Goal: Task Accomplishment & Management: Manage account settings

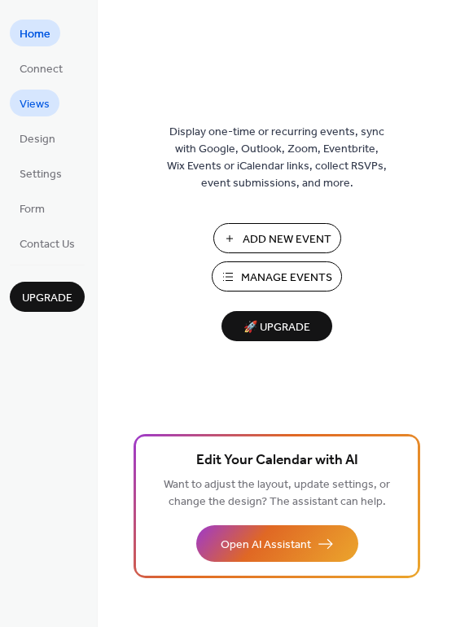
click at [41, 103] on span "Views" at bounding box center [35, 104] width 30 height 17
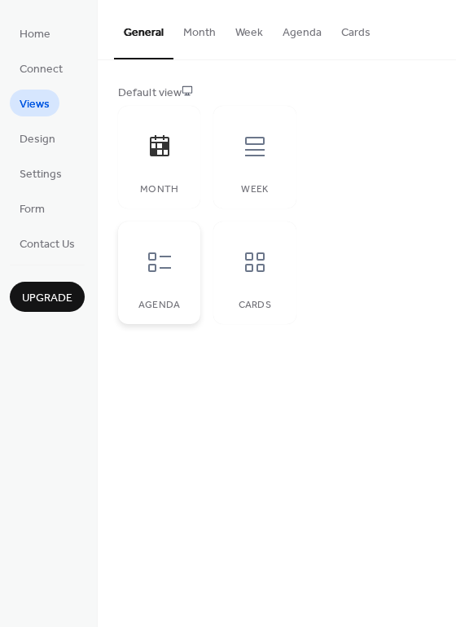
click at [159, 257] on icon at bounding box center [160, 262] width 26 height 26
click at [204, 36] on button "Month" at bounding box center [200, 29] width 52 height 58
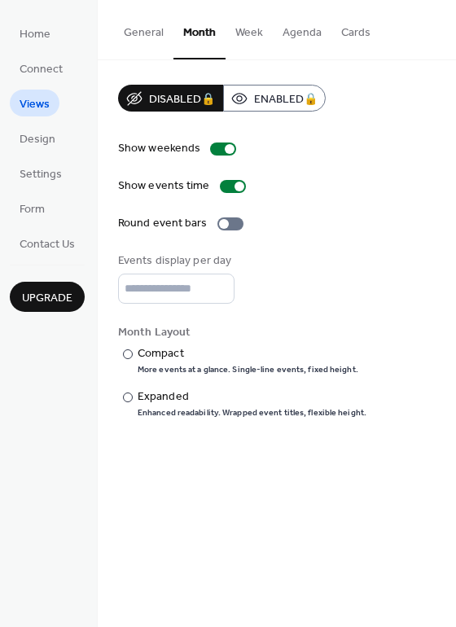
click at [247, 33] on button "Week" at bounding box center [249, 29] width 47 height 58
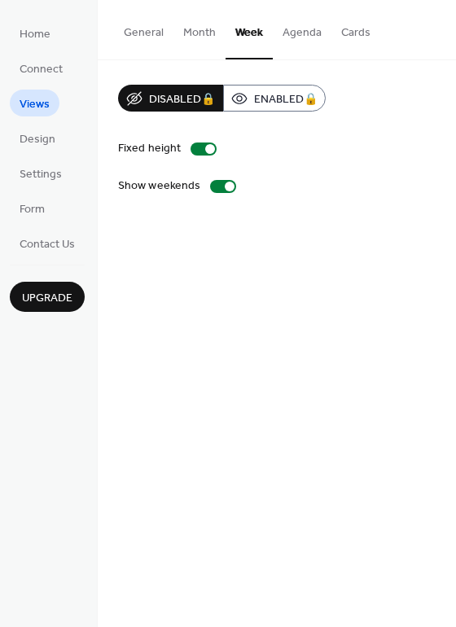
click at [287, 32] on button "Agenda" at bounding box center [302, 29] width 59 height 58
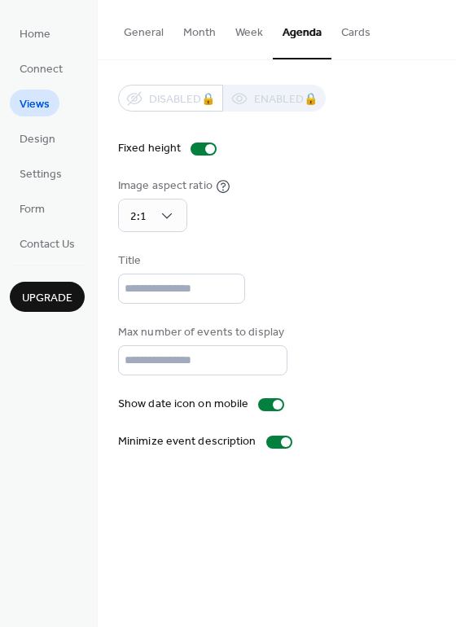
click at [351, 34] on button "Cards" at bounding box center [356, 29] width 49 height 58
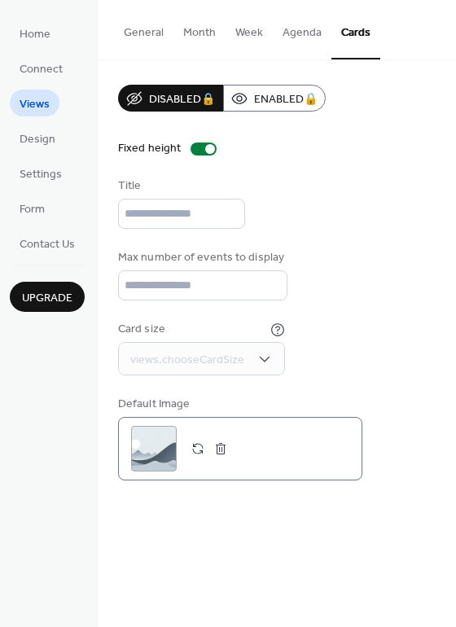
click at [196, 451] on button "button" at bounding box center [198, 449] width 23 height 23
click at [157, 451] on div ";" at bounding box center [154, 449] width 46 height 46
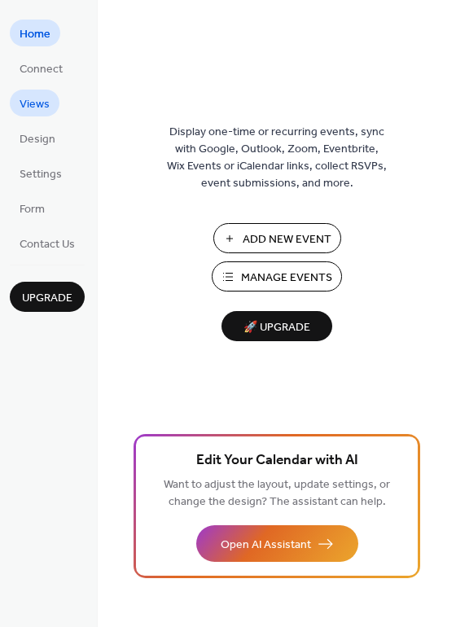
click at [39, 103] on span "Views" at bounding box center [35, 104] width 30 height 17
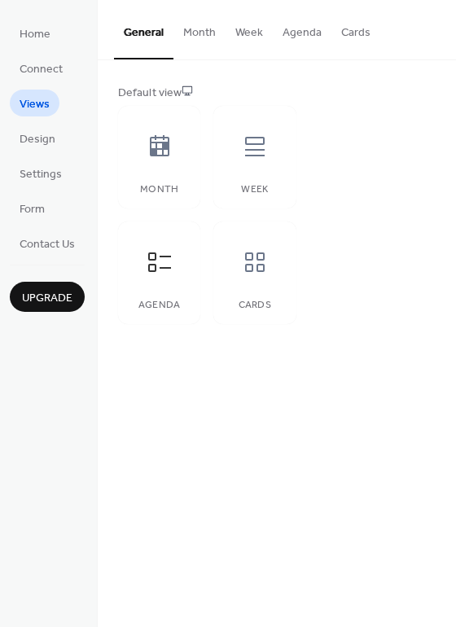
click at [350, 36] on button "Cards" at bounding box center [356, 29] width 49 height 58
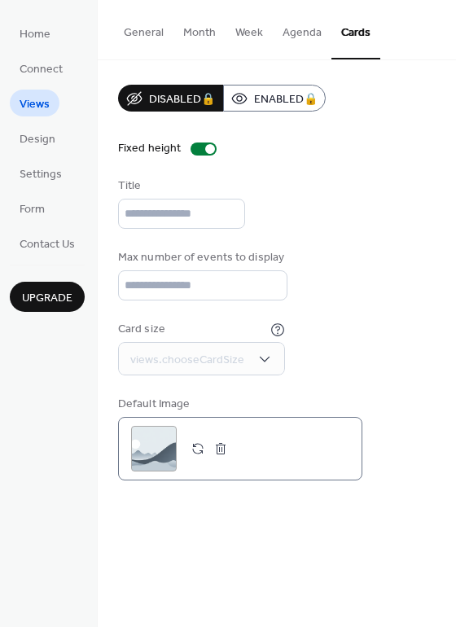
click at [196, 445] on button "button" at bounding box center [198, 449] width 23 height 23
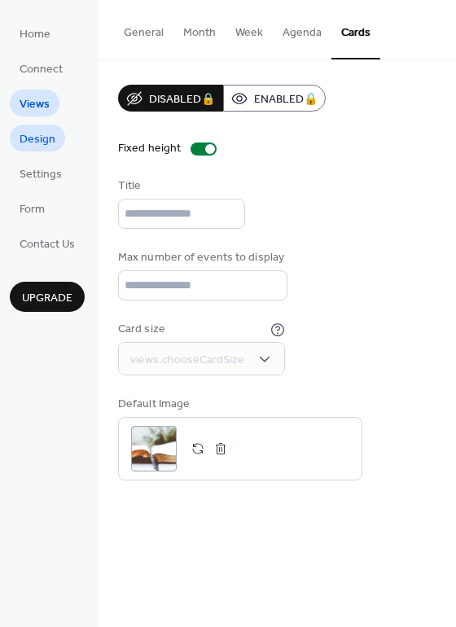
click at [48, 141] on span "Design" at bounding box center [38, 139] width 36 height 17
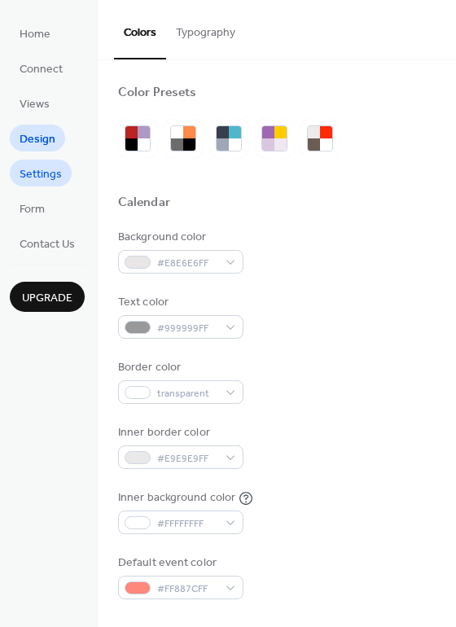
click at [49, 173] on span "Settings" at bounding box center [41, 174] width 42 height 17
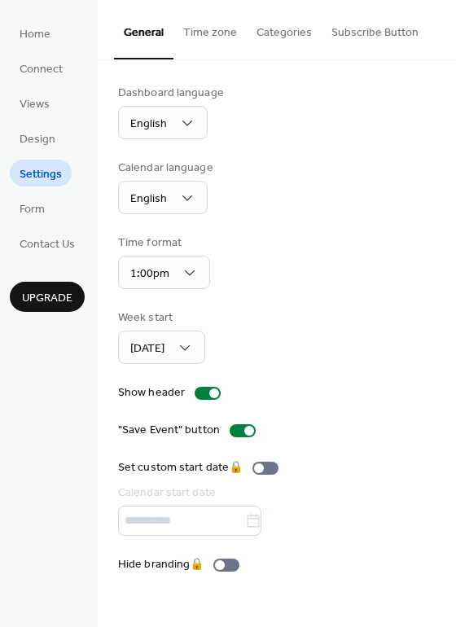
click at [218, 32] on button "Time zone" at bounding box center [210, 29] width 73 height 58
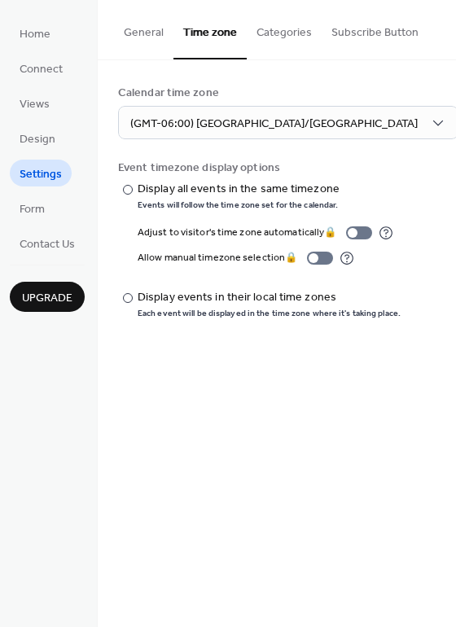
click at [283, 31] on button "Categories" at bounding box center [284, 29] width 75 height 58
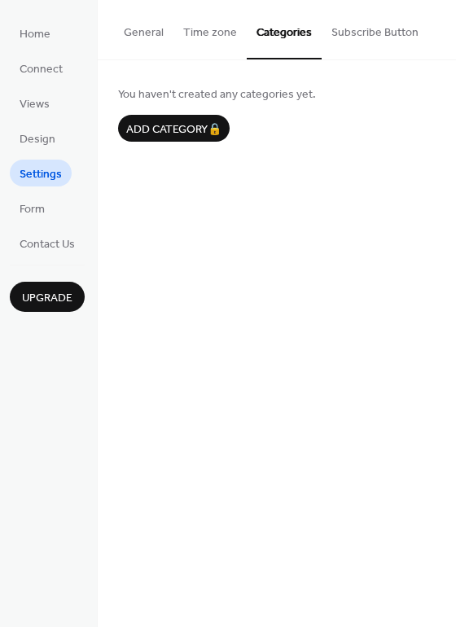
click at [364, 31] on button "Subscribe Button" at bounding box center [375, 29] width 107 height 58
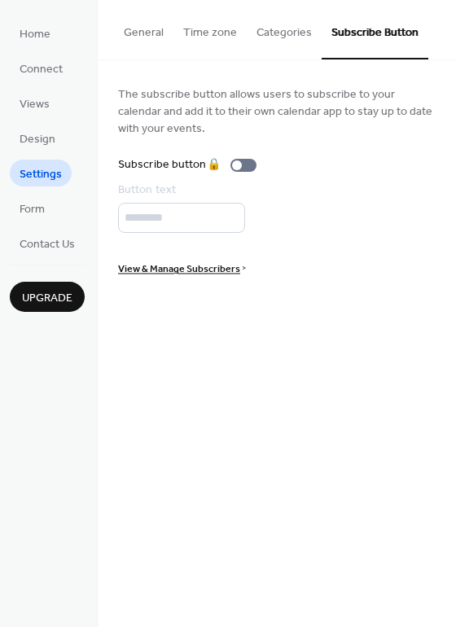
click at [284, 33] on button "Categories" at bounding box center [284, 29] width 75 height 58
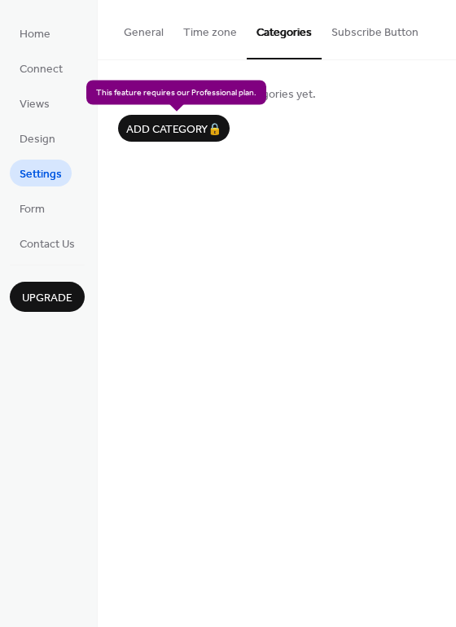
click at [183, 128] on div "Add category 🔒" at bounding box center [174, 128] width 112 height 27
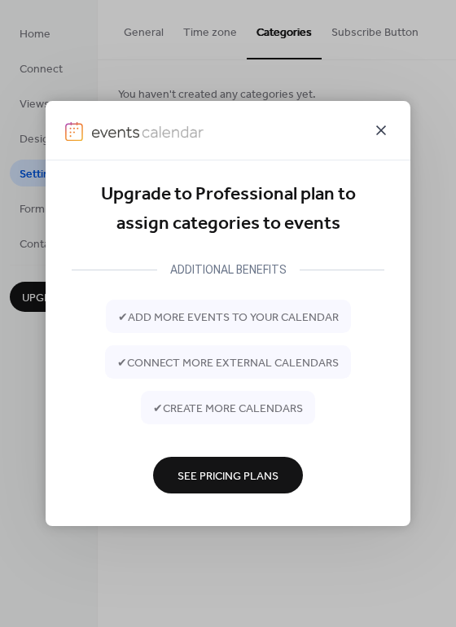
click at [381, 133] on icon at bounding box center [382, 131] width 20 height 20
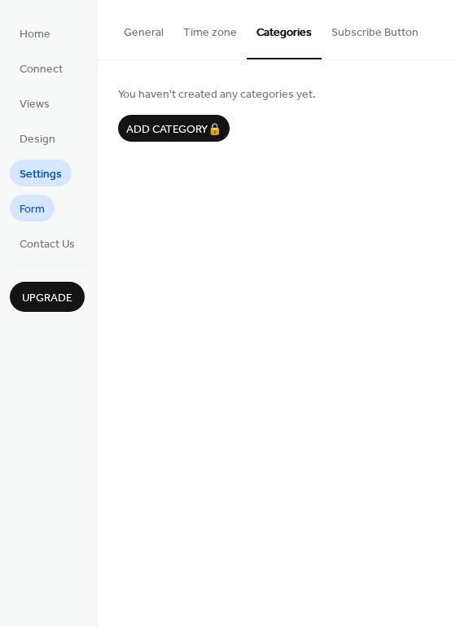
click at [36, 207] on span "Form" at bounding box center [32, 209] width 25 height 17
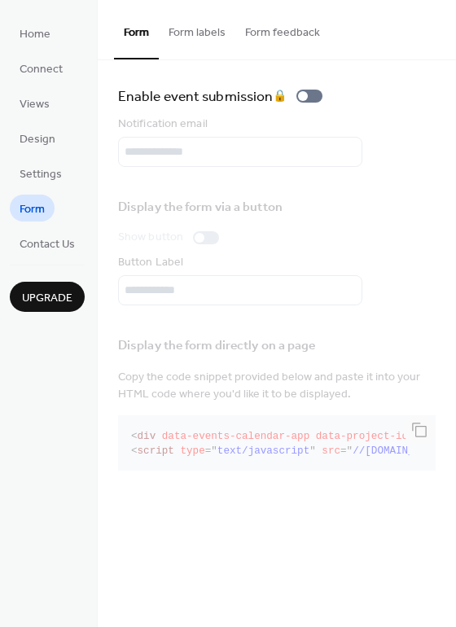
click at [200, 29] on button "Form labels" at bounding box center [197, 29] width 77 height 58
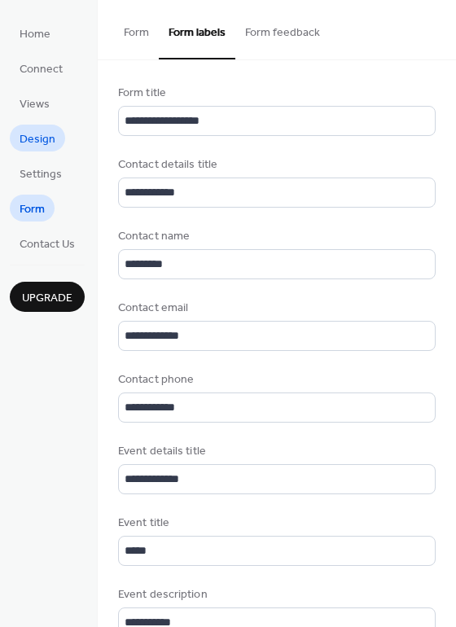
click at [38, 137] on span "Design" at bounding box center [38, 139] width 36 height 17
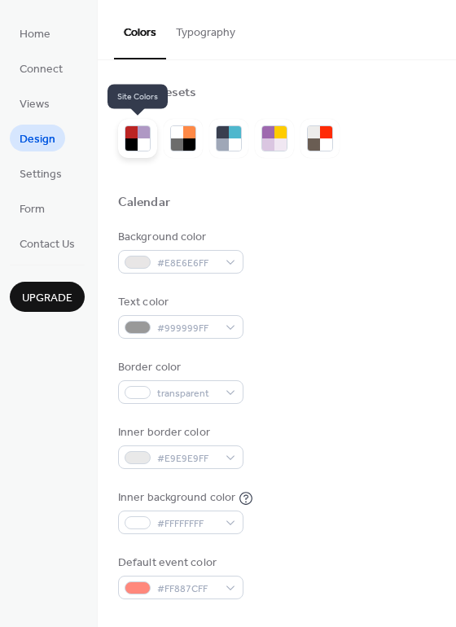
click at [132, 140] on div at bounding box center [131, 145] width 12 height 12
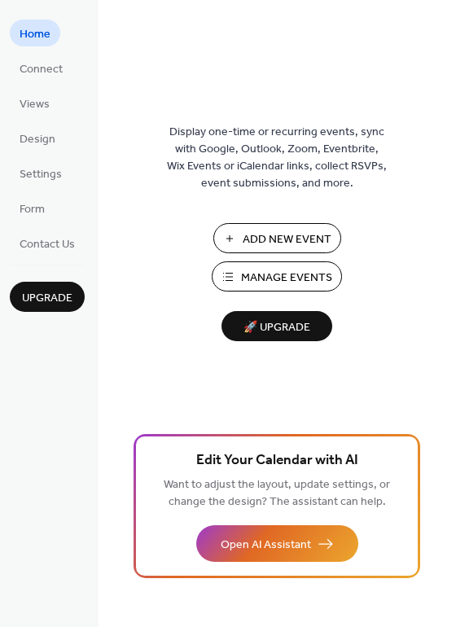
click at [257, 275] on span "Manage Events" at bounding box center [286, 278] width 91 height 17
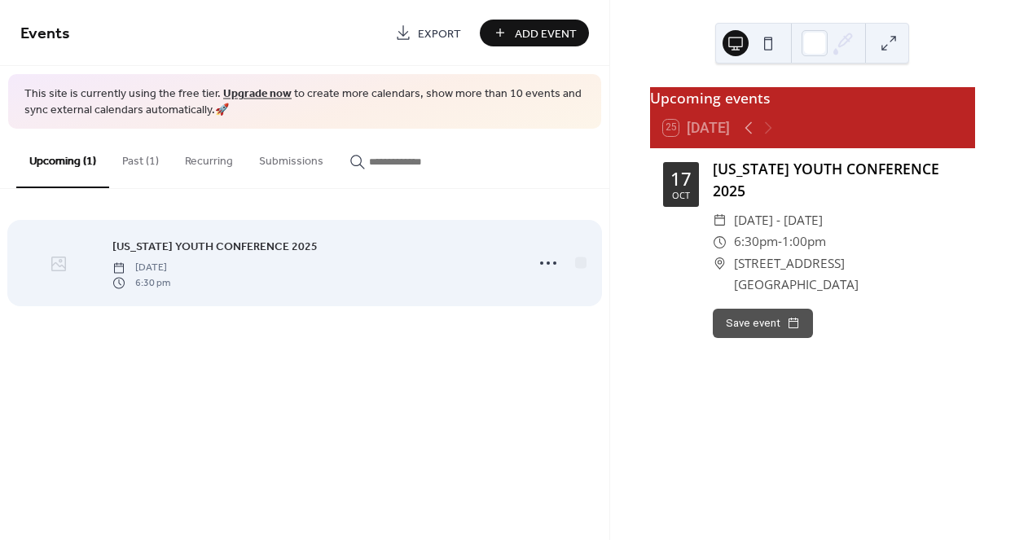
click at [59, 266] on icon at bounding box center [58, 264] width 15 height 15
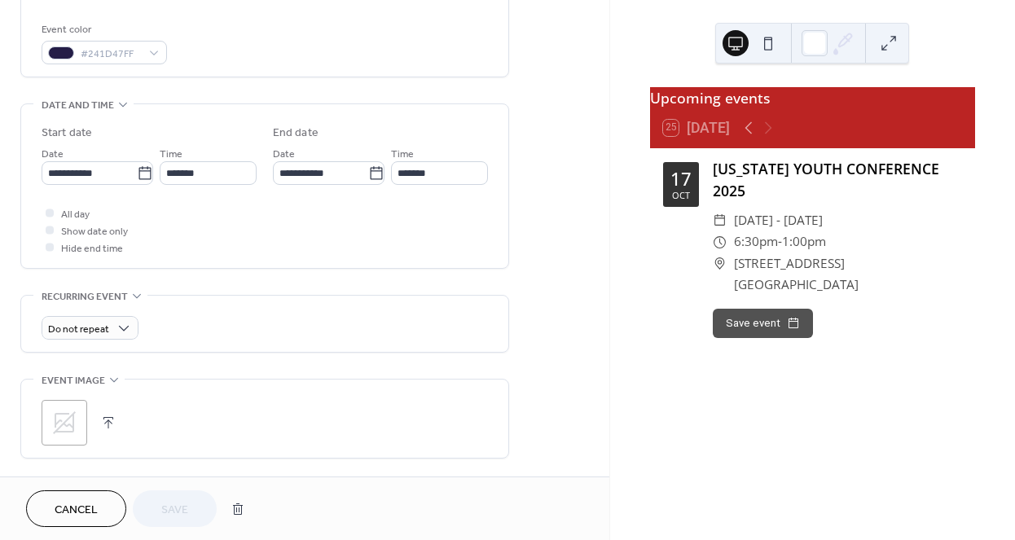
scroll to position [497, 0]
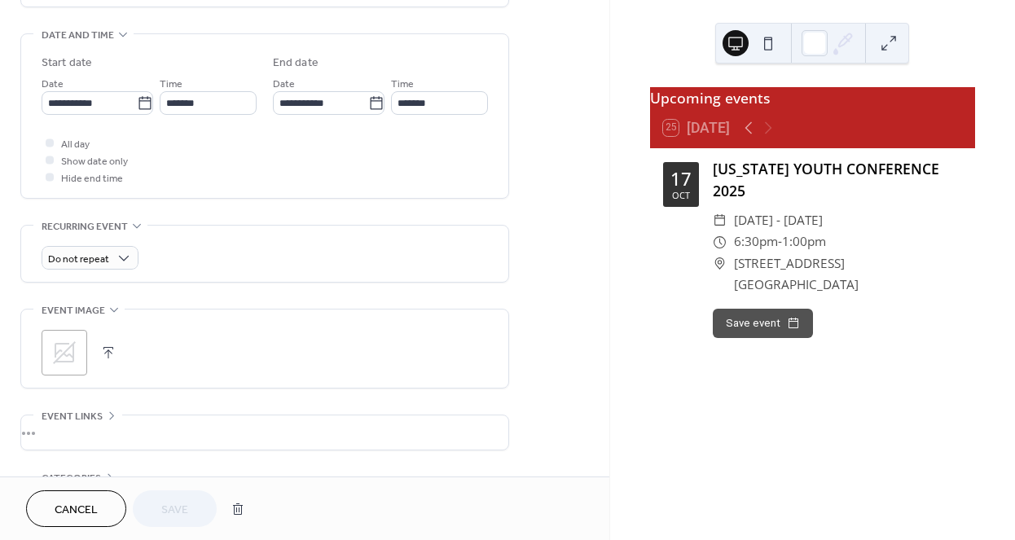
click at [110, 348] on button "button" at bounding box center [108, 352] width 23 height 23
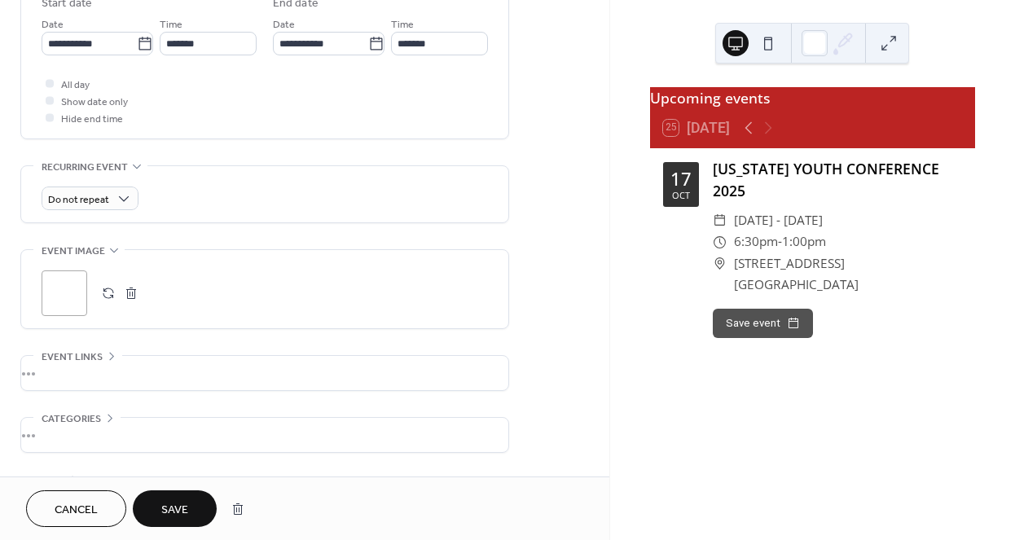
scroll to position [583, 0]
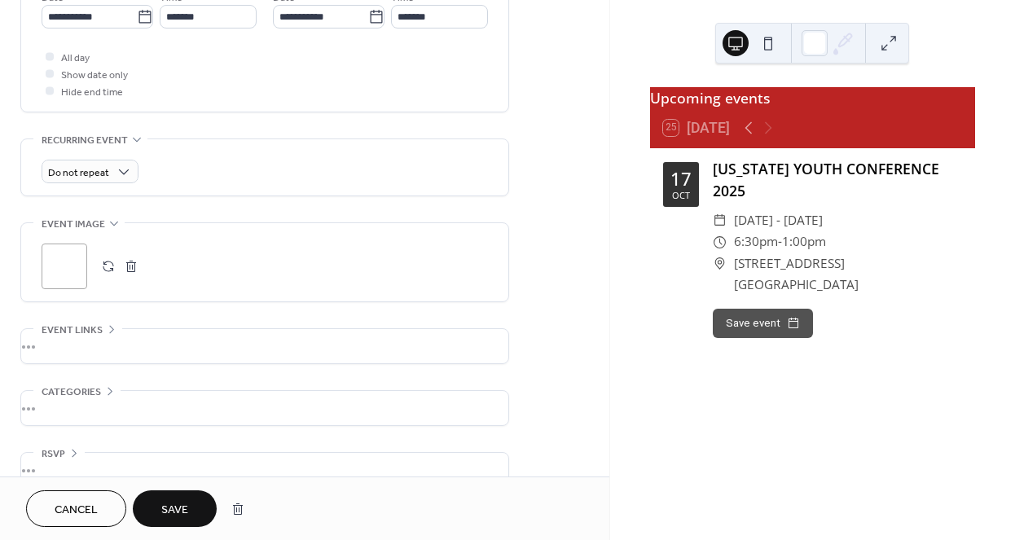
click at [87, 329] on div "•••" at bounding box center [264, 346] width 487 height 34
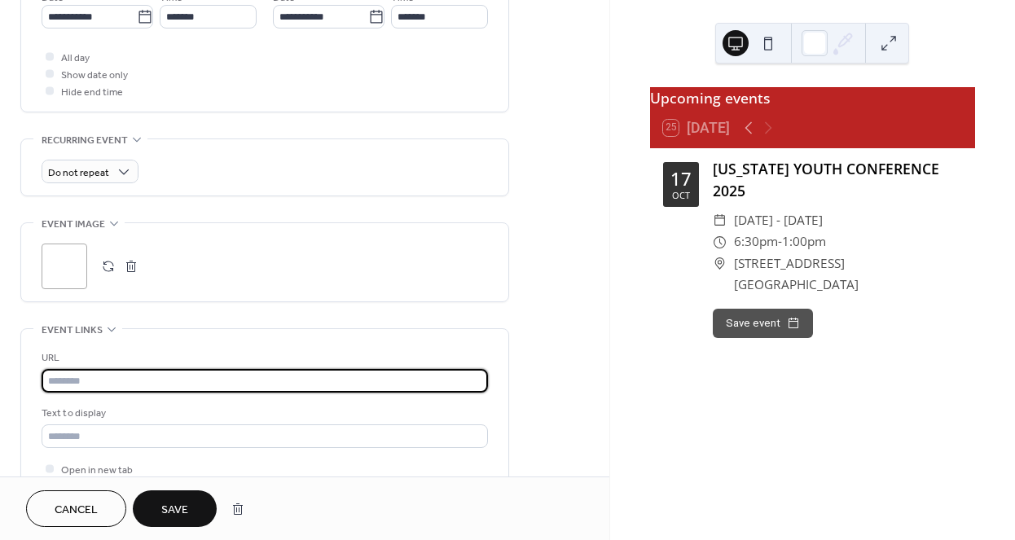
click at [181, 381] on input "text" at bounding box center [265, 381] width 447 height 24
paste input "**********"
type input "**********"
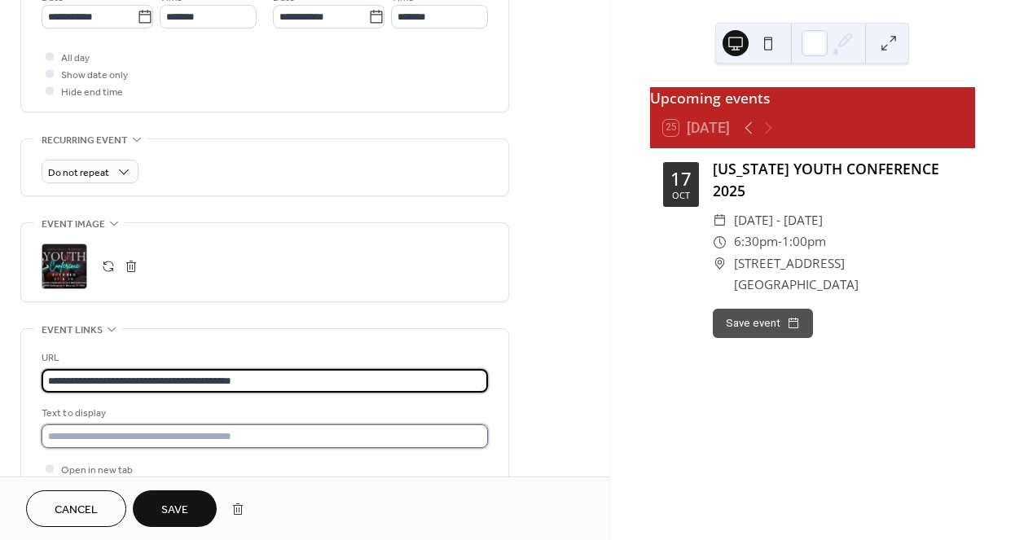
click at [273, 434] on input "text" at bounding box center [265, 437] width 447 height 24
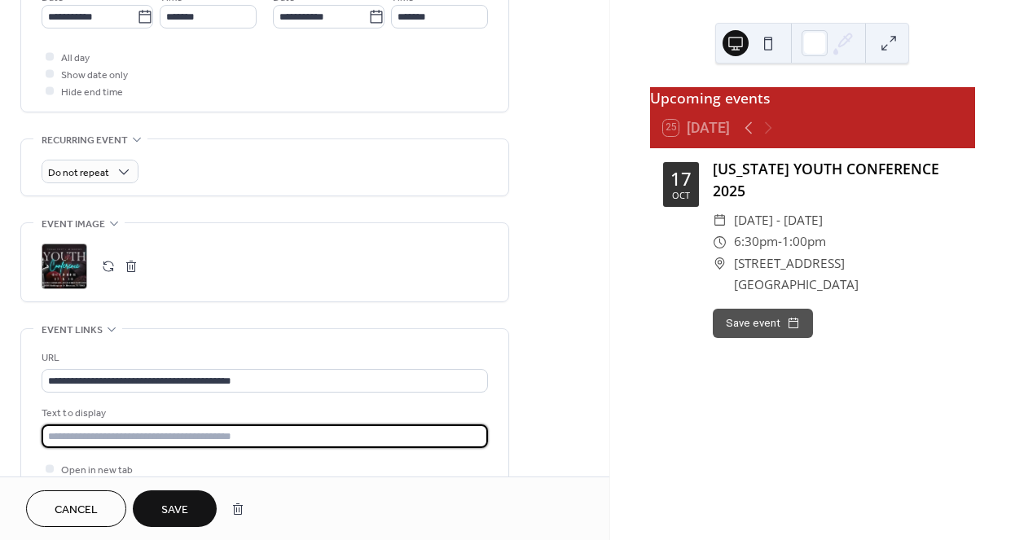
click at [273, 434] on input "text" at bounding box center [265, 437] width 447 height 24
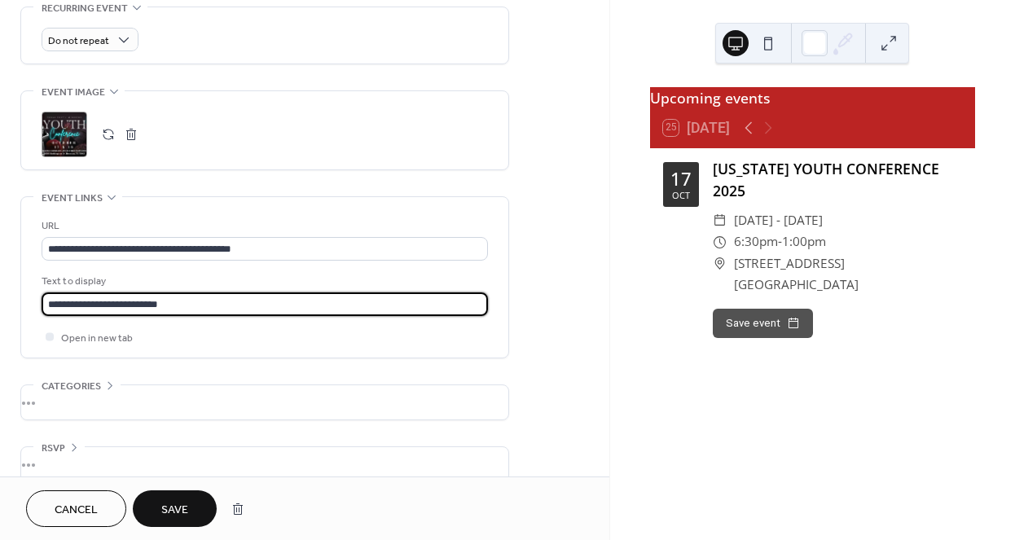
scroll to position [737, 0]
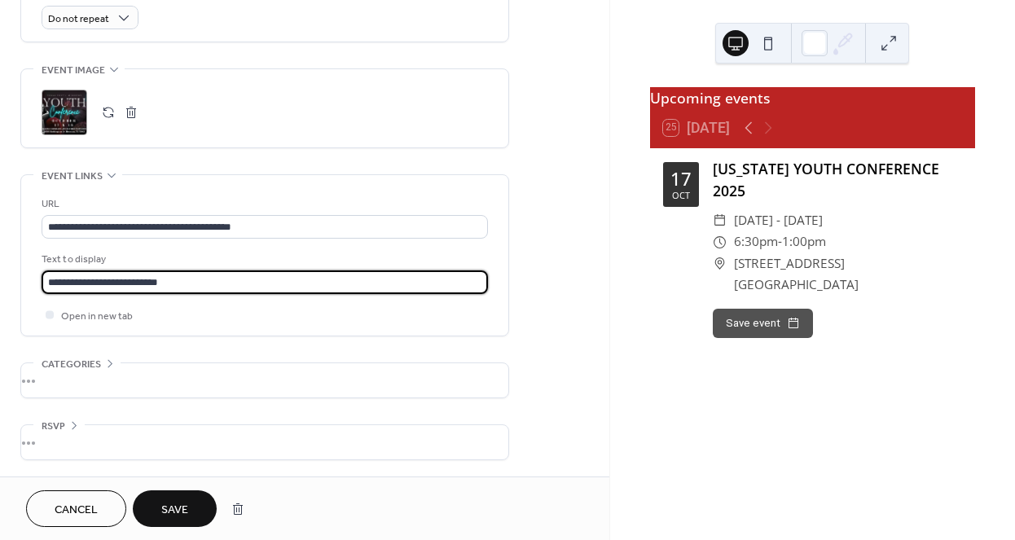
type input "**********"
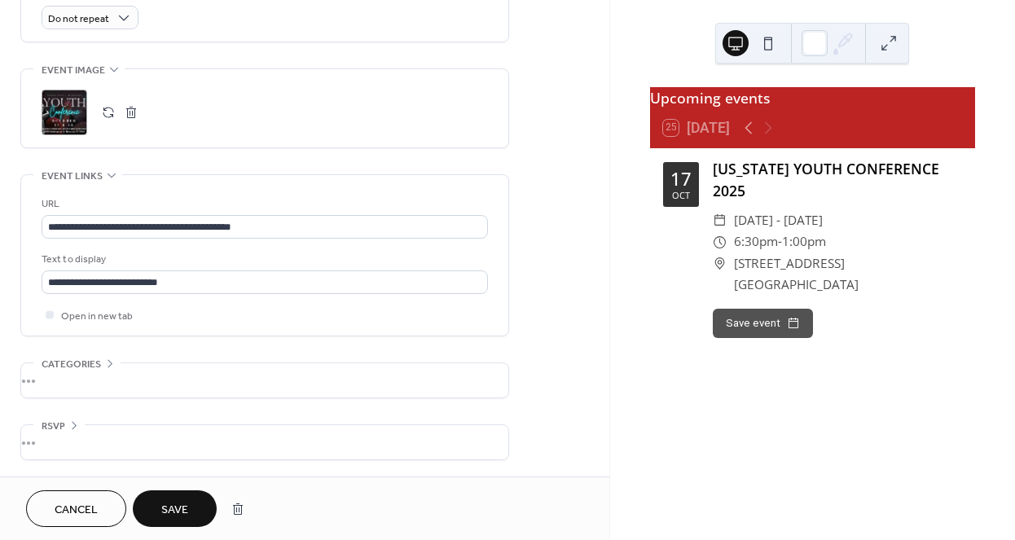
scroll to position [0, 0]
click at [187, 503] on span "Save" at bounding box center [174, 510] width 27 height 17
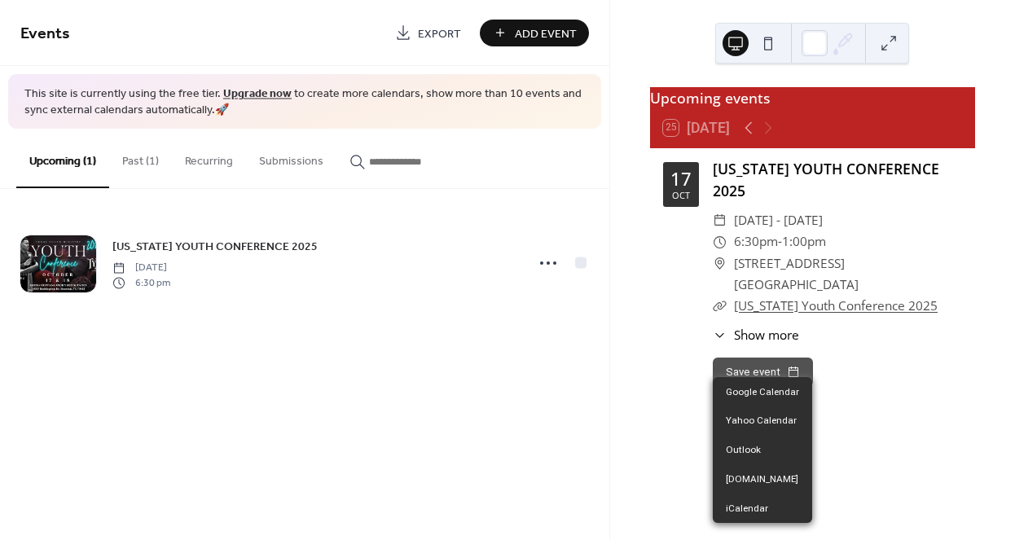
click at [753, 362] on button "Save event" at bounding box center [763, 372] width 100 height 29
click at [871, 358] on div "Save event" at bounding box center [837, 372] width 249 height 29
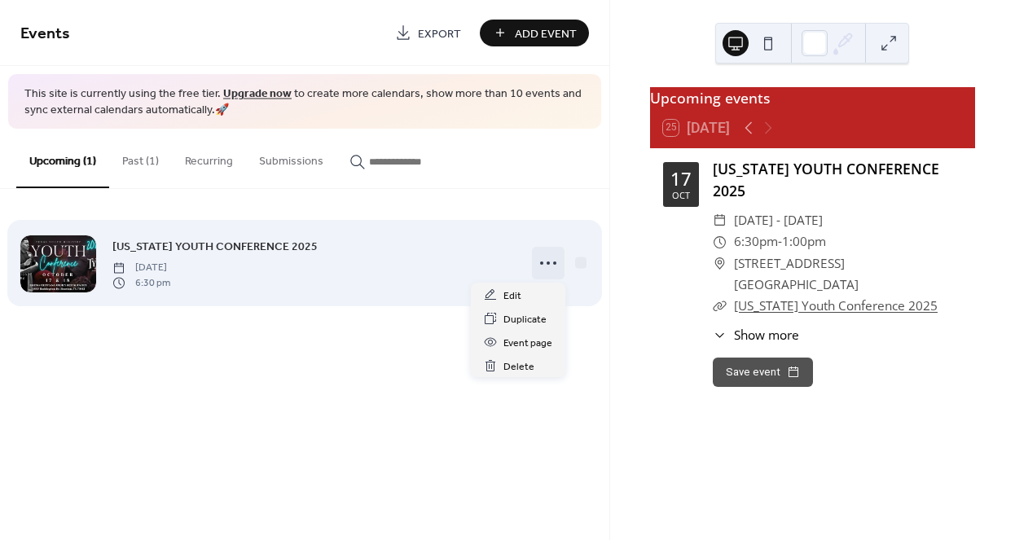
click at [552, 262] on icon at bounding box center [548, 263] width 26 height 26
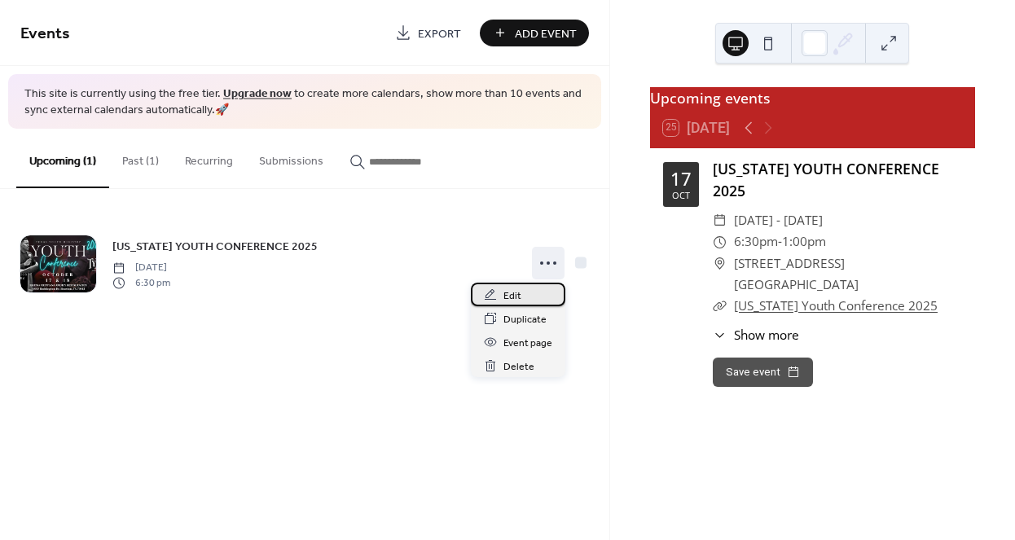
click at [518, 288] on span "Edit" at bounding box center [513, 296] width 18 height 17
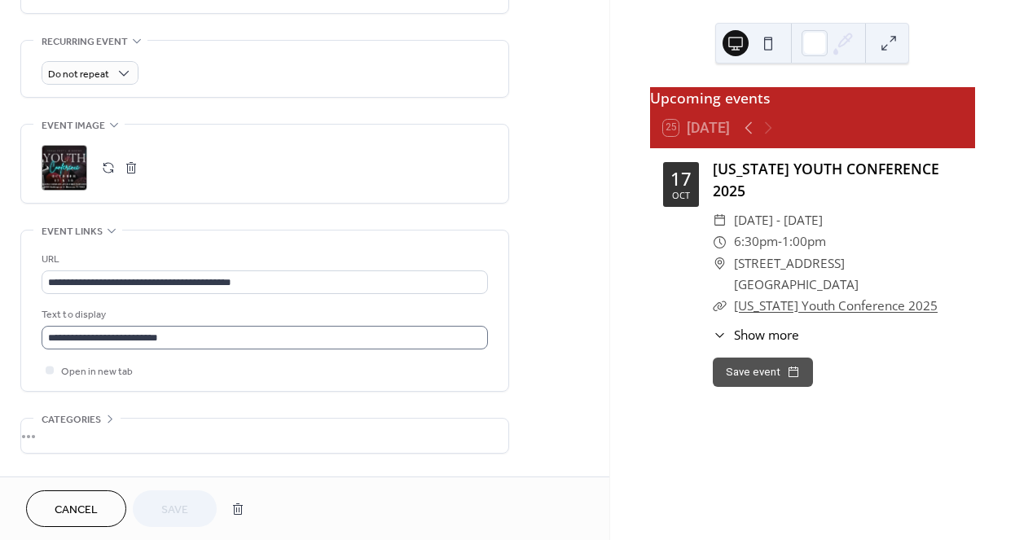
scroll to position [684, 0]
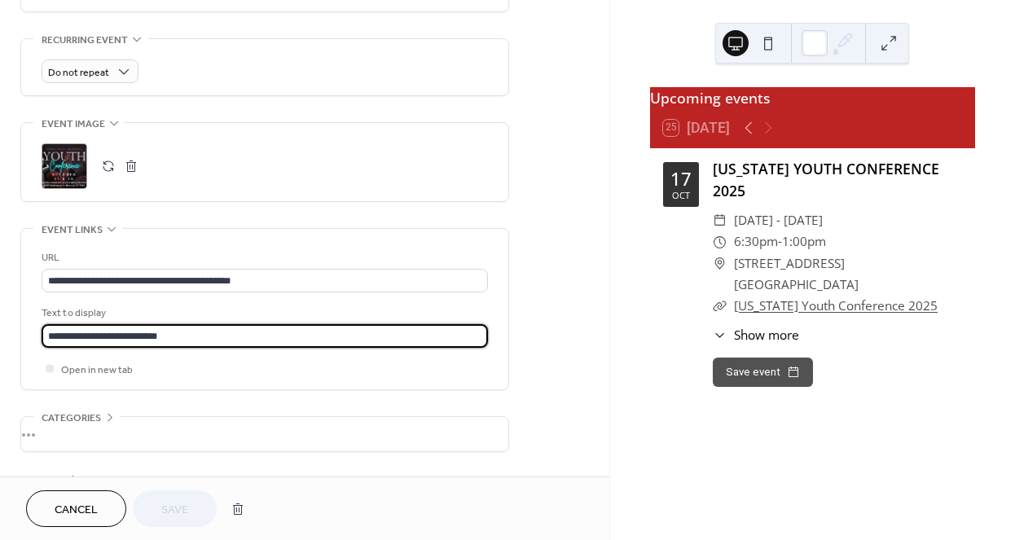
click at [176, 337] on input "**********" at bounding box center [265, 336] width 447 height 24
type input "**********"
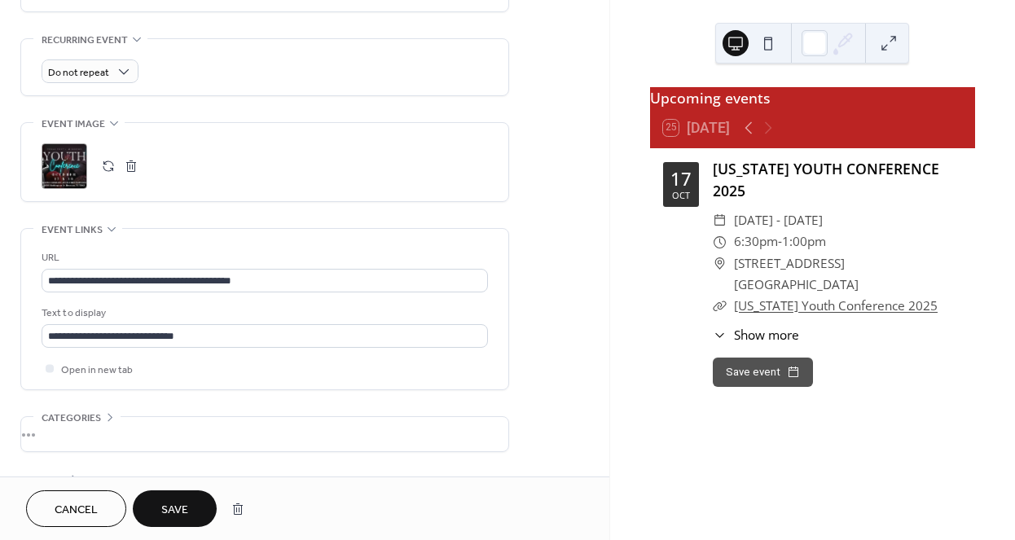
click at [173, 506] on span "Save" at bounding box center [174, 510] width 27 height 17
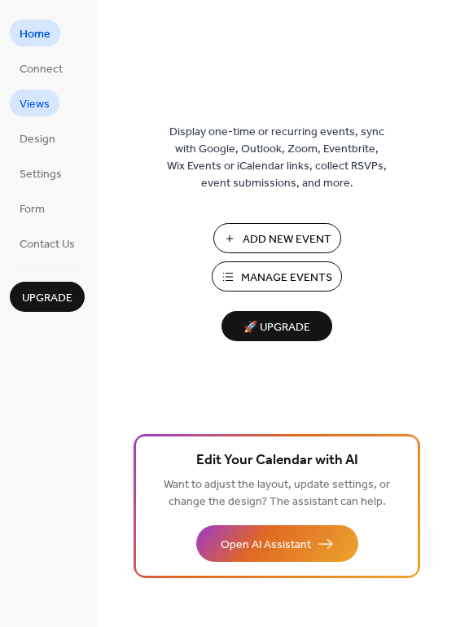
click at [37, 103] on span "Views" at bounding box center [35, 104] width 30 height 17
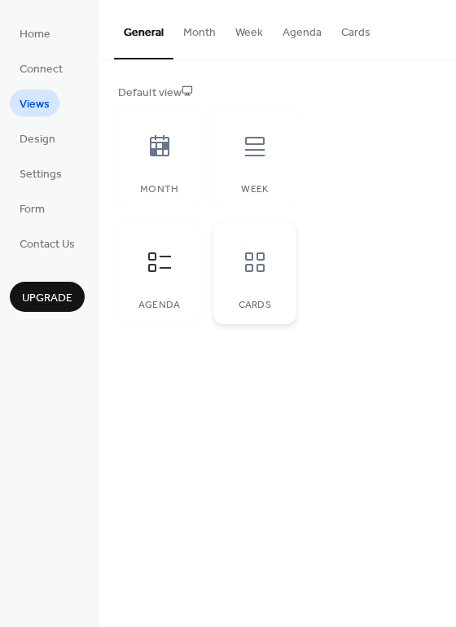
click at [255, 277] on div at bounding box center [255, 262] width 49 height 49
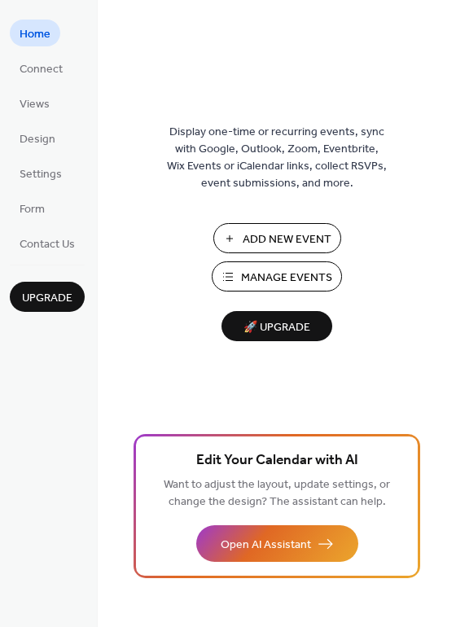
click at [252, 279] on span "Manage Events" at bounding box center [286, 278] width 91 height 17
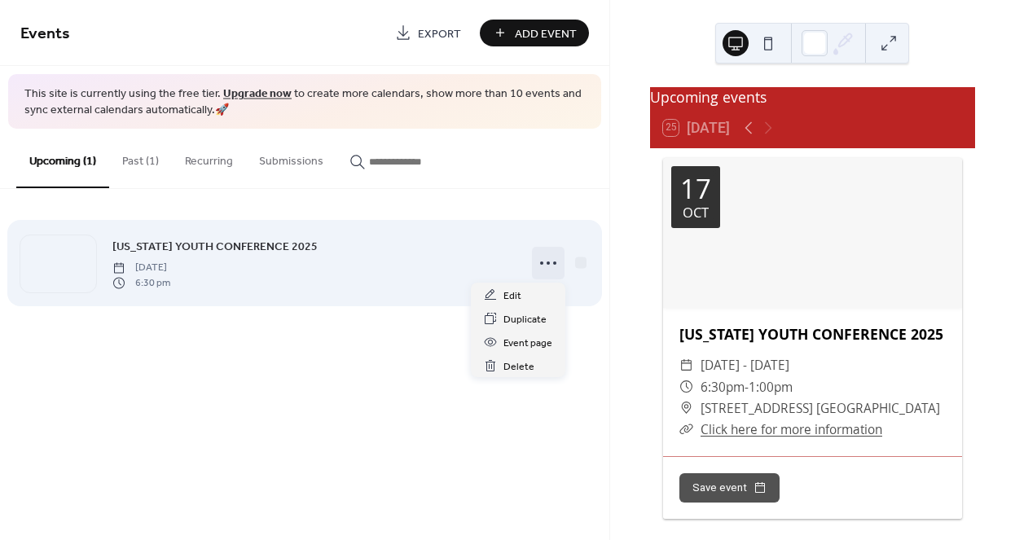
click at [548, 262] on circle at bounding box center [548, 263] width 3 height 3
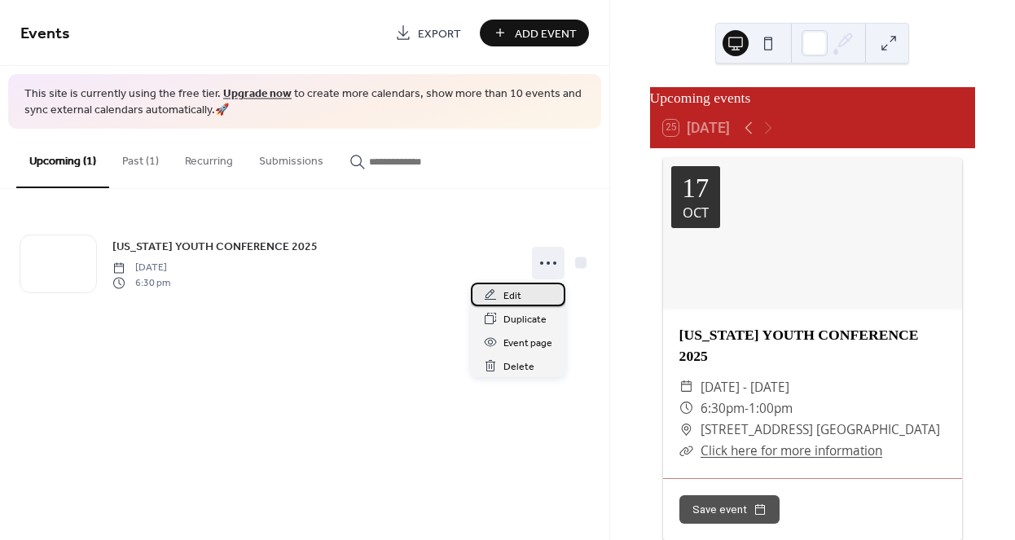
click at [526, 294] on div "Edit" at bounding box center [518, 295] width 95 height 24
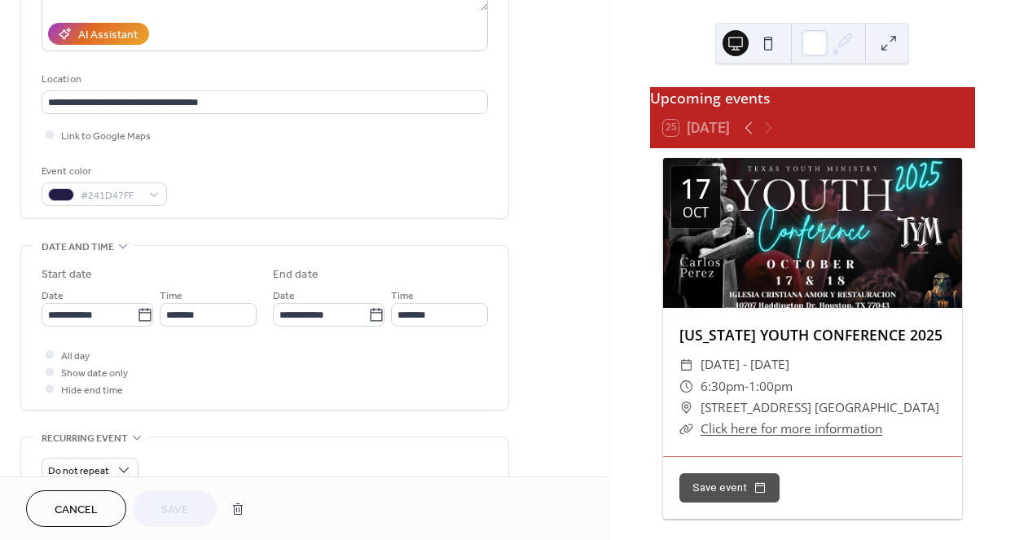
scroll to position [286, 0]
click at [48, 369] on div at bounding box center [50, 371] width 8 height 8
click at [174, 509] on span "Save" at bounding box center [174, 510] width 27 height 17
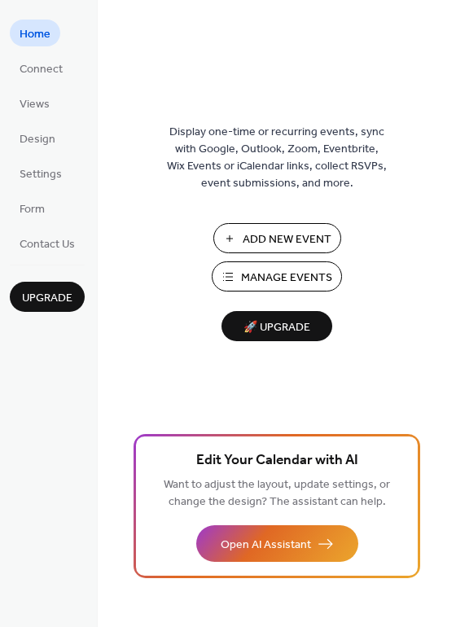
click at [239, 279] on button "Manage Events" at bounding box center [277, 277] width 130 height 30
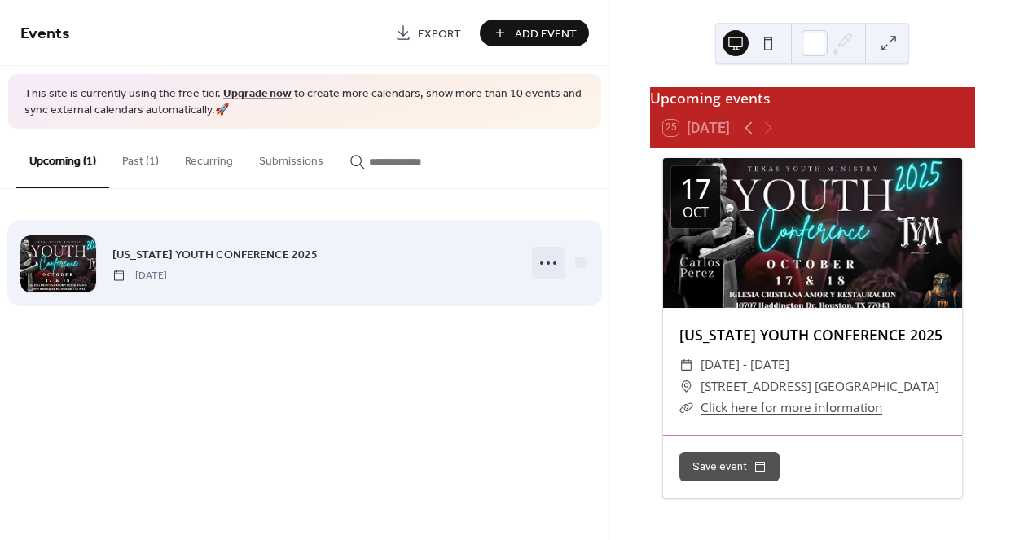
click at [551, 263] on icon at bounding box center [548, 263] width 26 height 26
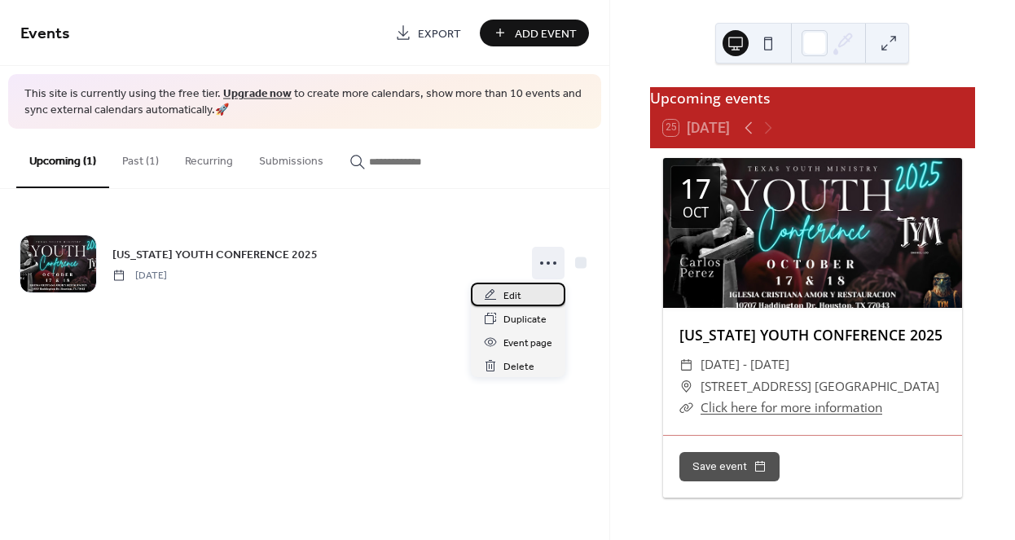
click at [514, 296] on span "Edit" at bounding box center [513, 296] width 18 height 17
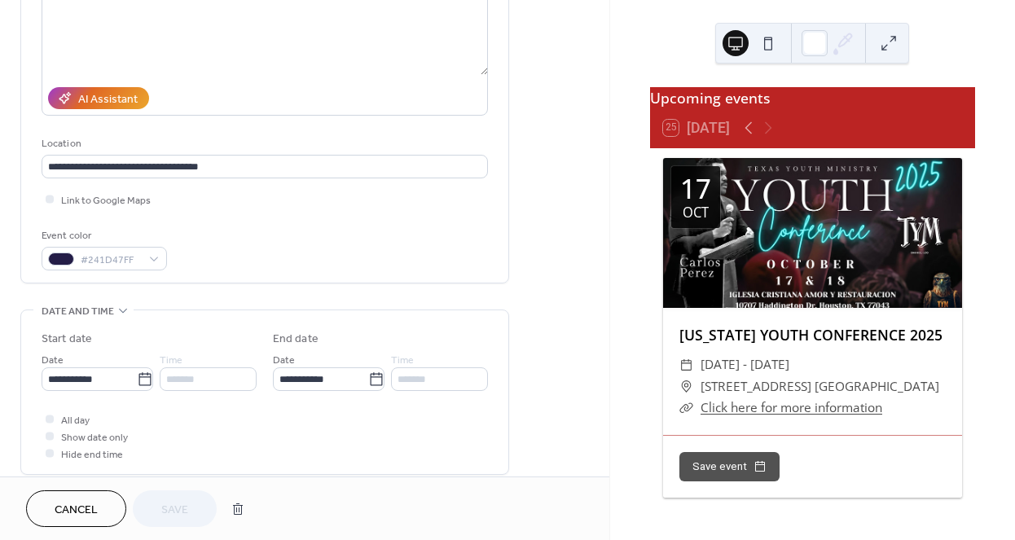
scroll to position [231, 0]
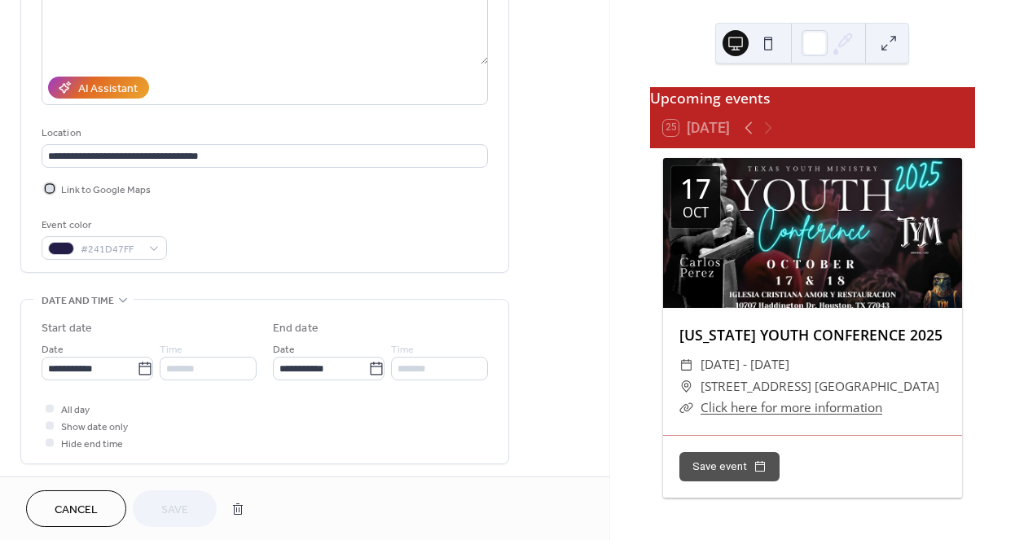
click at [49, 191] on div at bounding box center [50, 188] width 8 height 8
click at [165, 512] on span "Save" at bounding box center [174, 510] width 27 height 17
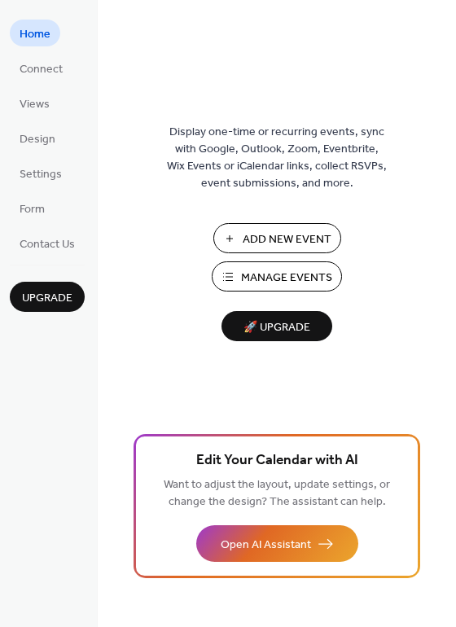
click at [272, 328] on span "🚀 Upgrade" at bounding box center [276, 328] width 91 height 22
click at [283, 325] on span "🚀 Upgrade" at bounding box center [276, 328] width 91 height 22
